Goal: Task Accomplishment & Management: Use online tool/utility

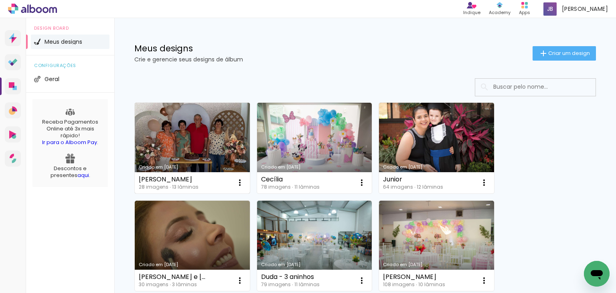
click at [207, 129] on link "Criado em [DATE]" at bounding box center [192, 148] width 115 height 91
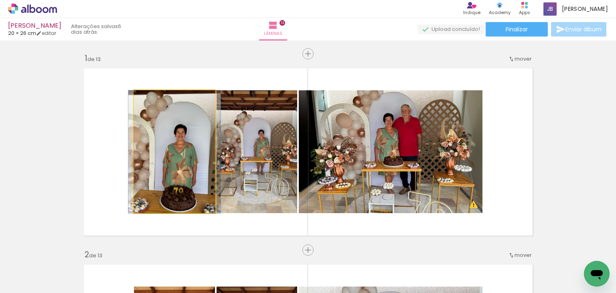
click at [185, 156] on quentale-photo at bounding box center [174, 151] width 81 height 123
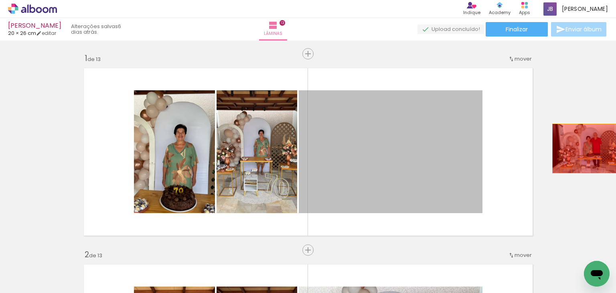
drag, startPoint x: 377, startPoint y: 152, endPoint x: 586, endPoint y: 148, distance: 209.0
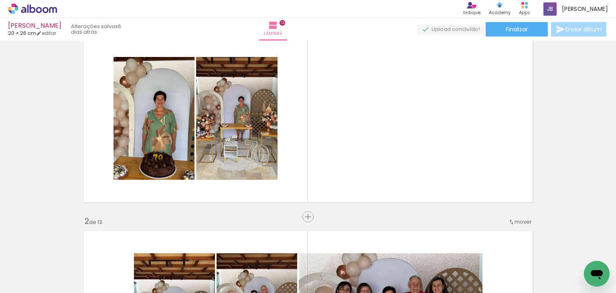
scroll to position [37, 0]
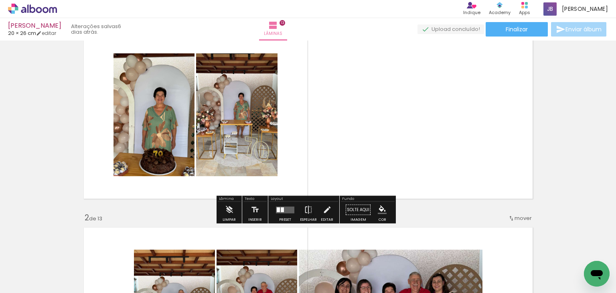
click at [279, 211] on quentale-layouter at bounding box center [285, 209] width 18 height 7
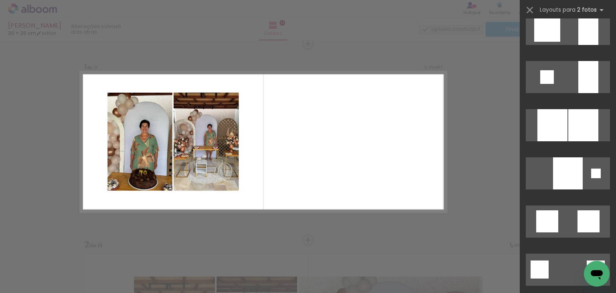
scroll to position [745, 0]
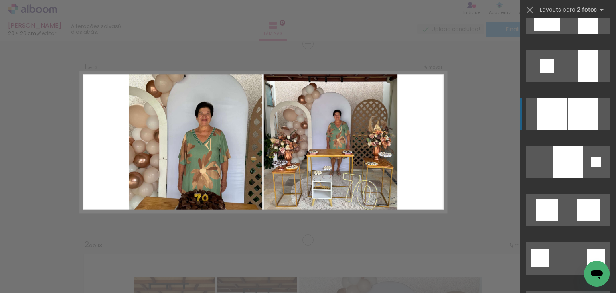
click at [578, 34] on div at bounding box center [588, 18] width 20 height 32
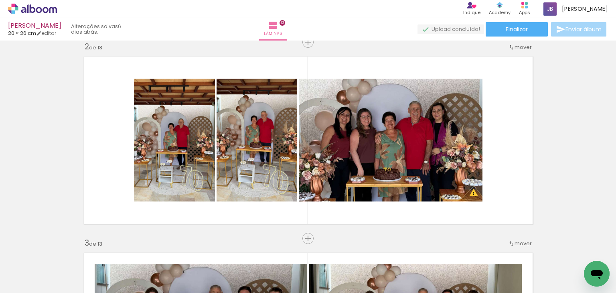
scroll to position [197, 0]
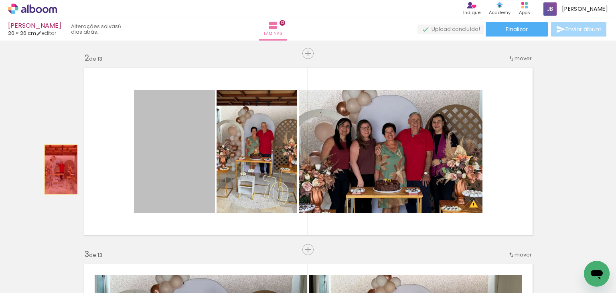
drag, startPoint x: 188, startPoint y: 162, endPoint x: 58, endPoint y: 169, distance: 130.1
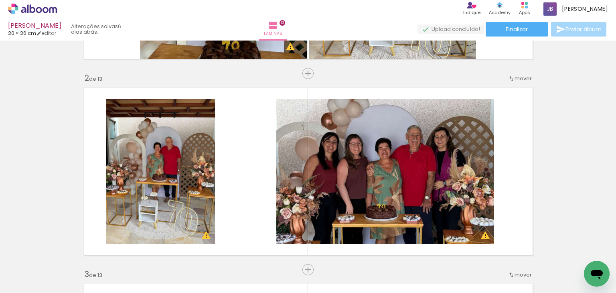
scroll to position [165, 0]
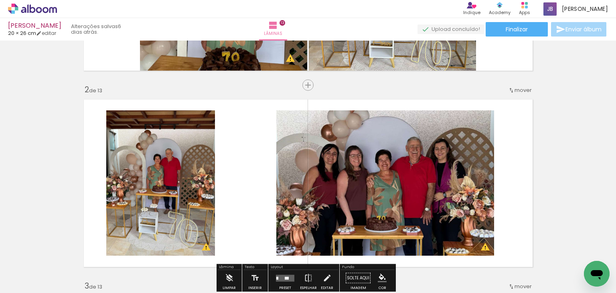
click at [23, 269] on input "Todas as fotos" at bounding box center [22, 268] width 30 height 7
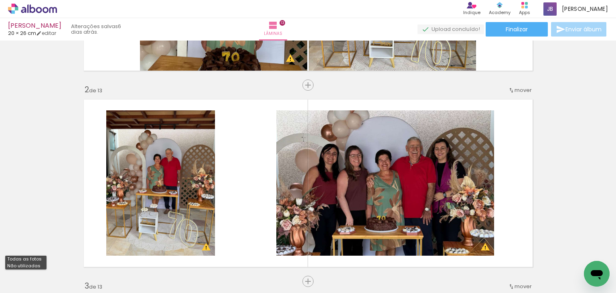
click at [0, 0] on slot "Não utilizadas" at bounding box center [0, 0] width 0 height 0
type input "Não utilizadas"
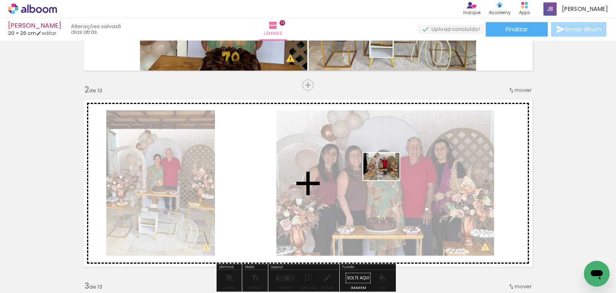
drag, startPoint x: 86, startPoint y: 273, endPoint x: 387, endPoint y: 177, distance: 316.5
click at [387, 177] on quentale-workspace at bounding box center [308, 146] width 616 height 293
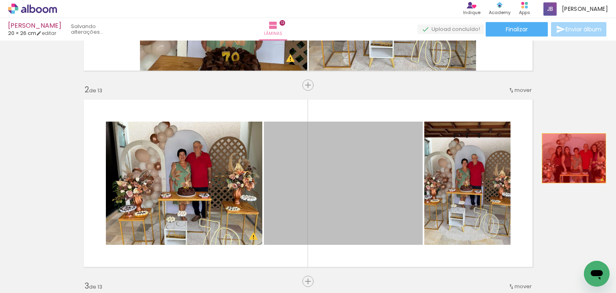
drag, startPoint x: 351, startPoint y: 190, endPoint x: 571, endPoint y: 158, distance: 221.7
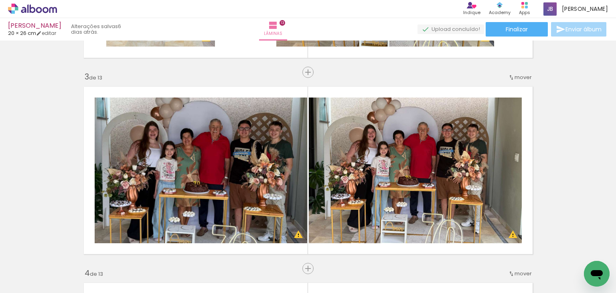
scroll to position [367, 0]
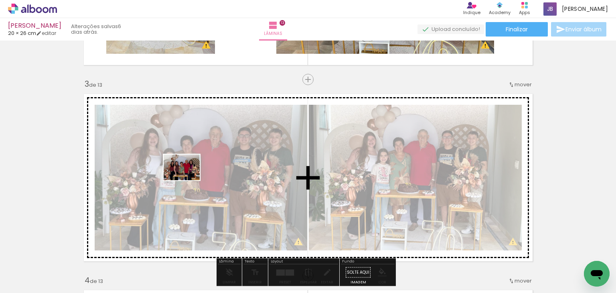
drag, startPoint x: 130, startPoint y: 264, endPoint x: 188, endPoint y: 178, distance: 102.6
click at [188, 178] on quentale-workspace at bounding box center [308, 146] width 616 height 293
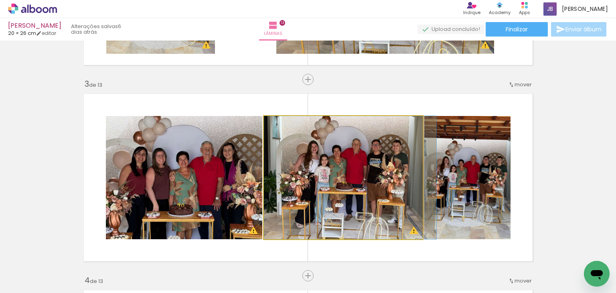
drag, startPoint x: 340, startPoint y: 177, endPoint x: 348, endPoint y: 174, distance: 8.0
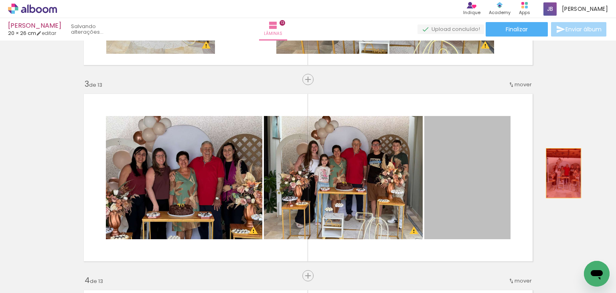
drag, startPoint x: 451, startPoint y: 184, endPoint x: 560, endPoint y: 173, distance: 110.1
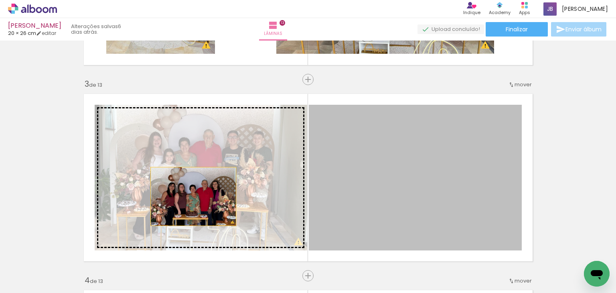
drag, startPoint x: 405, startPoint y: 207, endPoint x: 190, endPoint y: 196, distance: 215.3
click at [0, 0] on slot at bounding box center [0, 0] width 0 height 0
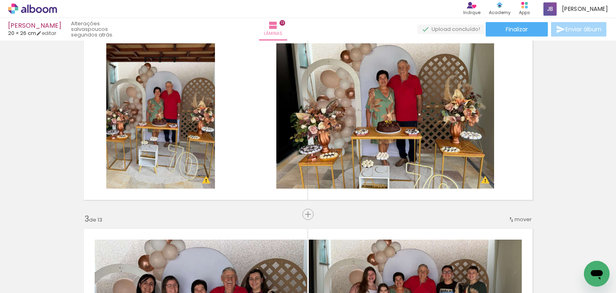
scroll to position [0, 0]
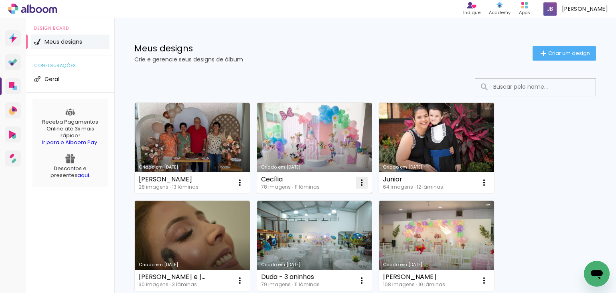
click at [368, 188] on paper-icon-button at bounding box center [362, 182] width 16 height 16
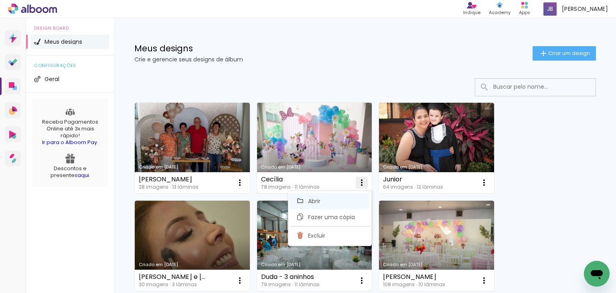
click at [345, 196] on paper-item "Abrir" at bounding box center [329, 201] width 80 height 16
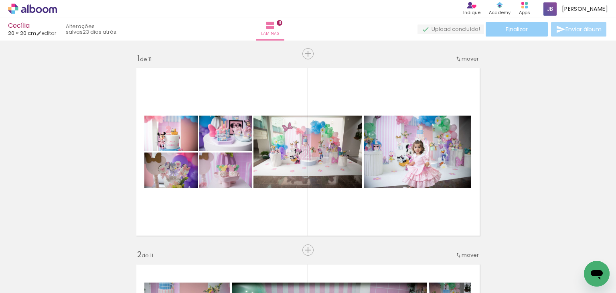
click at [507, 31] on span "Finalizar" at bounding box center [517, 29] width 22 height 6
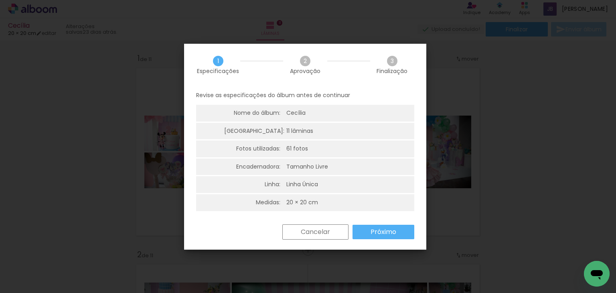
click at [0, 0] on slot "Próximo" at bounding box center [0, 0] width 0 height 0
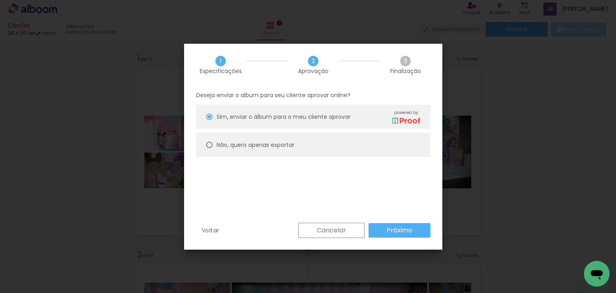
click at [0, 0] on slot "Não, quero apenas exportar" at bounding box center [0, 0] width 0 height 0
type paper-radio-button "on"
click at [0, 0] on slot "Próximo" at bounding box center [0, 0] width 0 height 0
type input "Alta, 300 DPI"
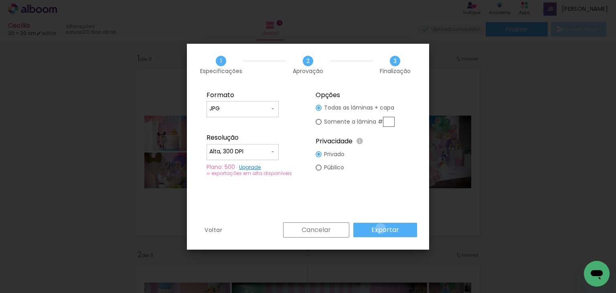
click at [0, 0] on slot "Exportar" at bounding box center [0, 0] width 0 height 0
